Goal: Navigation & Orientation: Find specific page/section

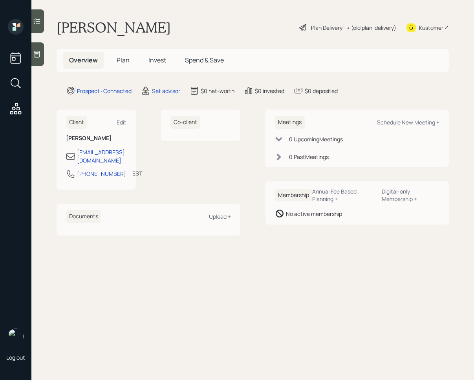
click at [160, 60] on span "Invest" at bounding box center [157, 60] width 18 height 9
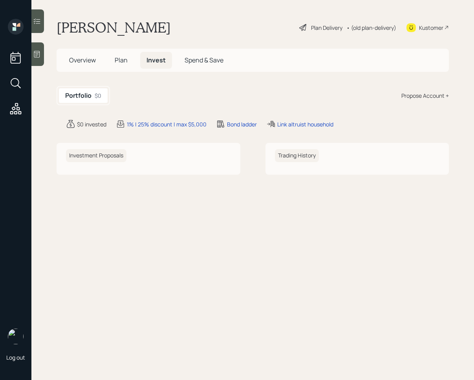
click at [121, 62] on span "Plan" at bounding box center [121, 60] width 13 height 9
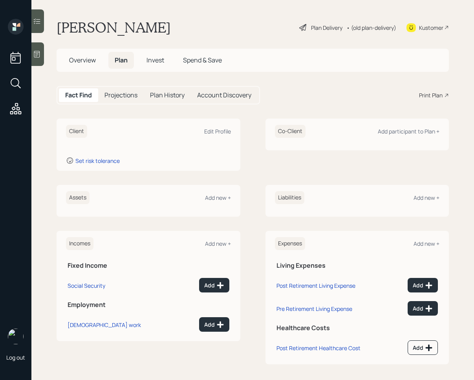
click at [151, 63] on span "Invest" at bounding box center [155, 60] width 18 height 9
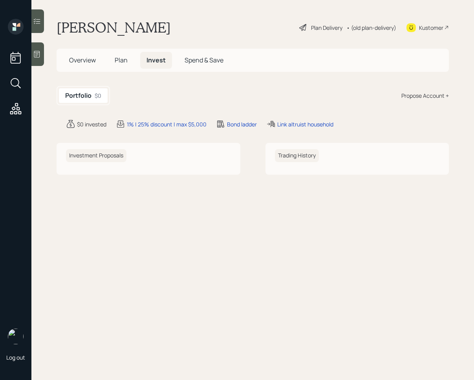
click at [127, 58] on h5 "Plan" at bounding box center [120, 60] width 25 height 17
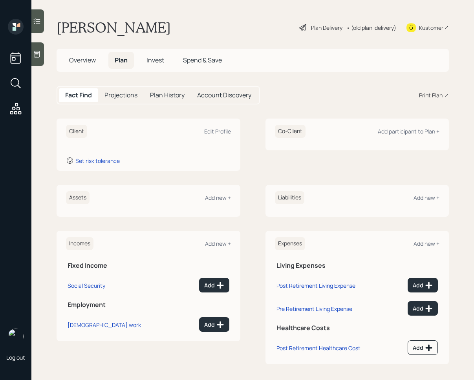
click at [90, 61] on span "Overview" at bounding box center [82, 60] width 27 height 9
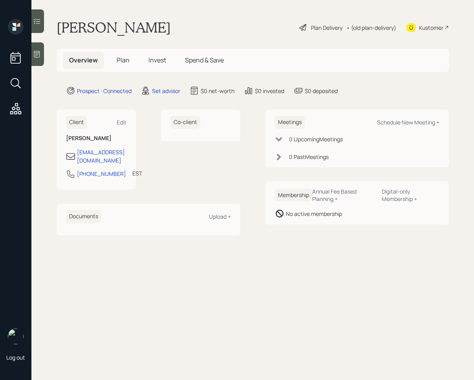
click at [214, 57] on span "Spend & Save" at bounding box center [204, 60] width 39 height 9
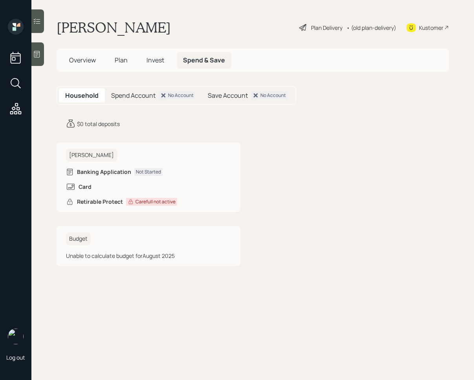
click at [137, 97] on h5 "Spend Account" at bounding box center [133, 95] width 44 height 7
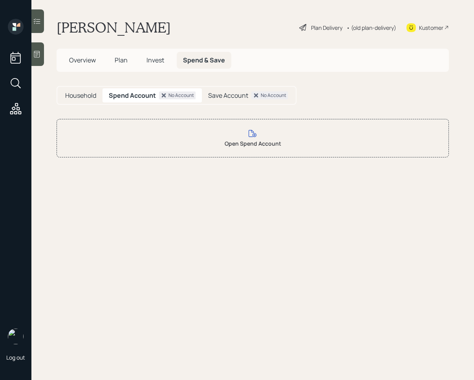
click at [236, 97] on h5 "Save Account" at bounding box center [228, 95] width 40 height 7
click at [72, 93] on h5 "Household" at bounding box center [80, 95] width 31 height 7
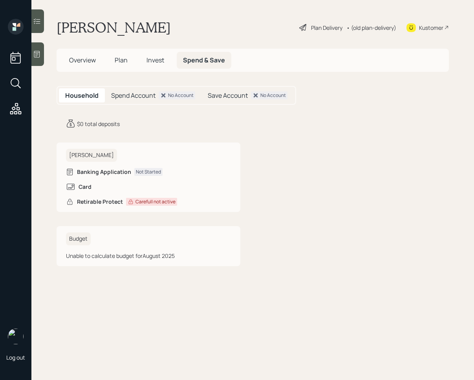
click at [120, 57] on span "Plan" at bounding box center [121, 60] width 13 height 9
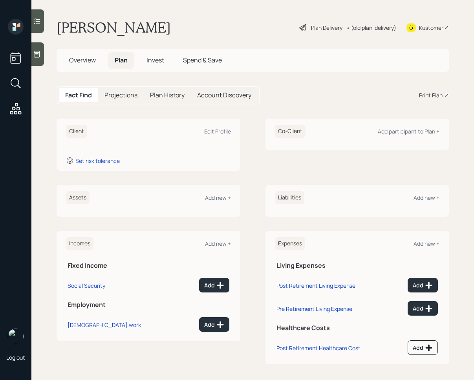
click at [93, 60] on span "Overview" at bounding box center [82, 60] width 27 height 9
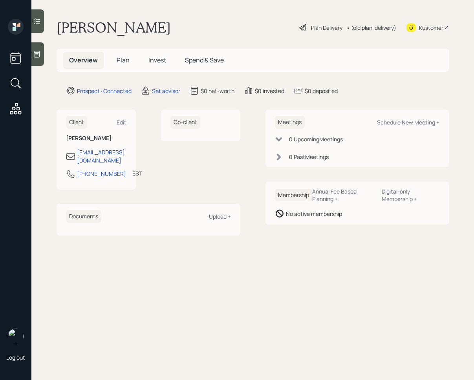
click at [121, 63] on span "Plan" at bounding box center [123, 60] width 13 height 9
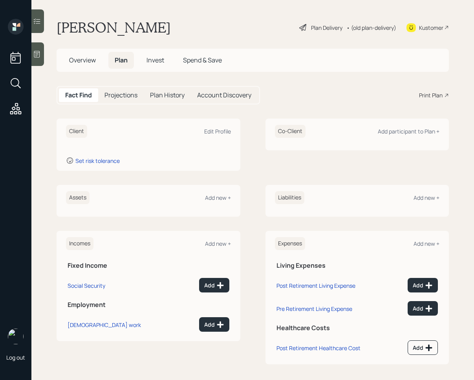
click at [86, 68] on h5 "Overview" at bounding box center [82, 60] width 39 height 17
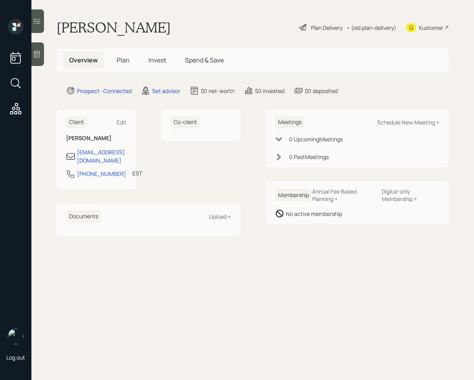
click at [337, 213] on div "No active membership" at bounding box center [314, 213] width 56 height 8
click at [350, 217] on div "No active membership" at bounding box center [357, 213] width 165 height 9
click at [163, 59] on span "Invest" at bounding box center [157, 60] width 18 height 9
